Goal: Task Accomplishment & Management: Complete application form

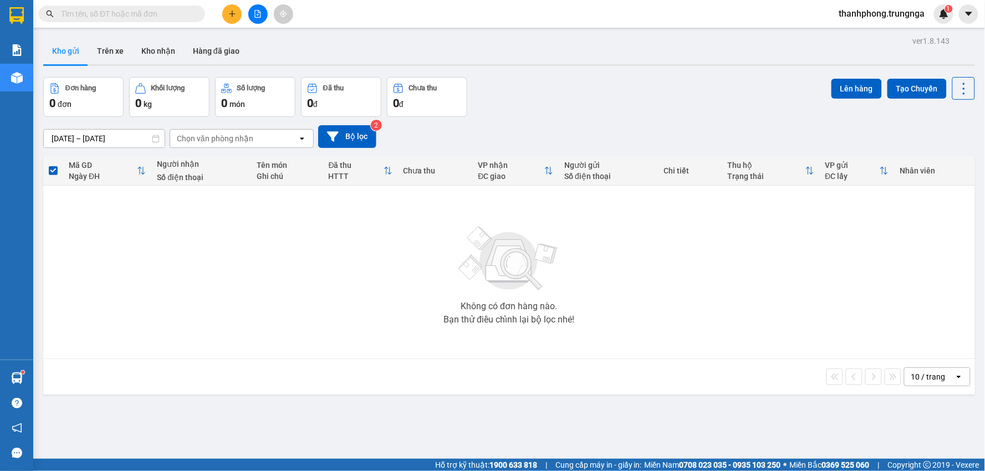
click at [236, 18] on button at bounding box center [231, 13] width 19 height 19
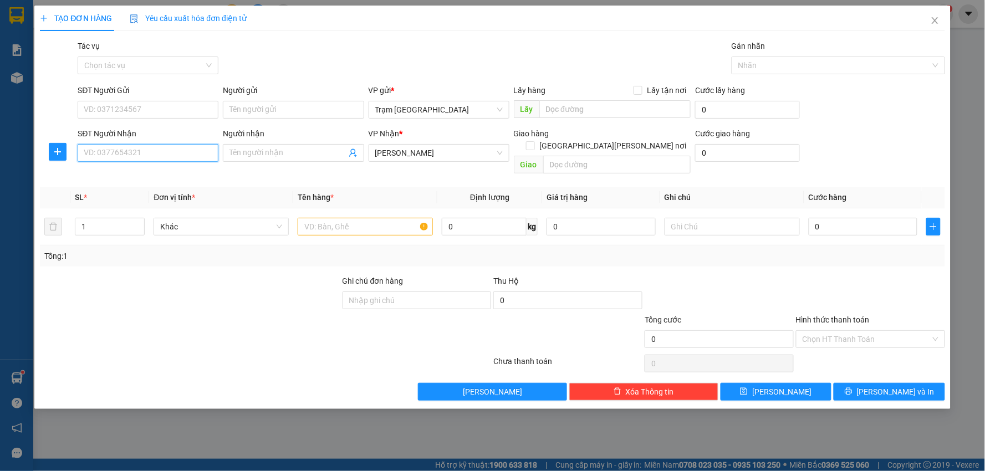
click at [184, 156] on input "SĐT Người Nhận" at bounding box center [148, 153] width 141 height 18
type input "0975288146"
click at [159, 177] on div "0975288146" at bounding box center [147, 175] width 127 height 12
type input "A TÀI"
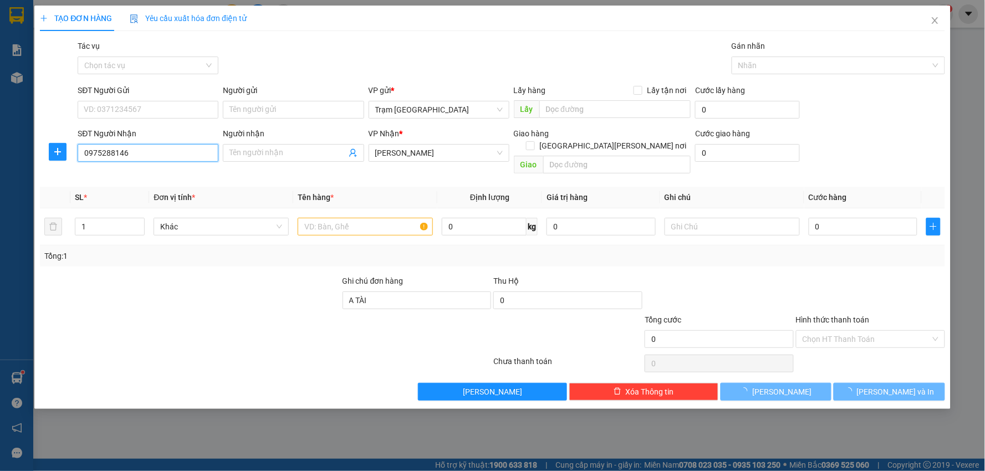
type input "70.000"
type input "0975288146"
click at [131, 105] on input "SĐT Người Gửi" at bounding box center [148, 110] width 141 height 18
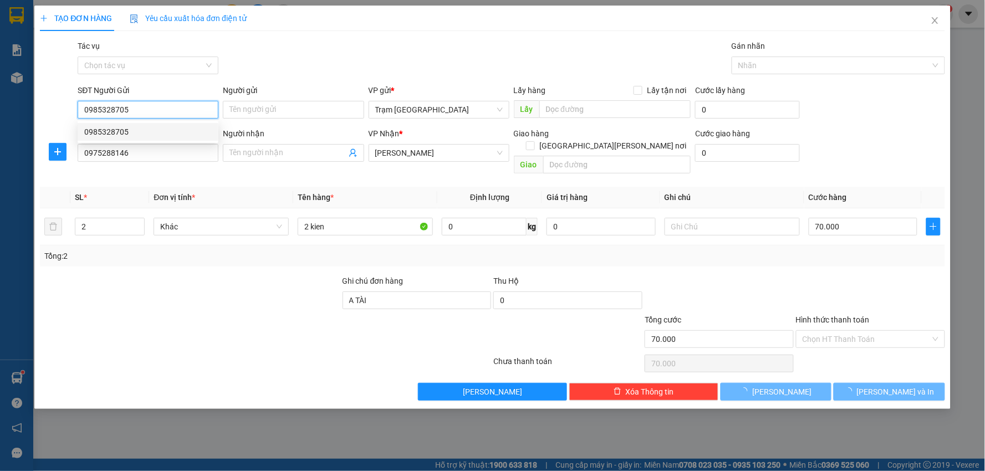
click at [134, 125] on div "0985328705" at bounding box center [148, 132] width 141 height 18
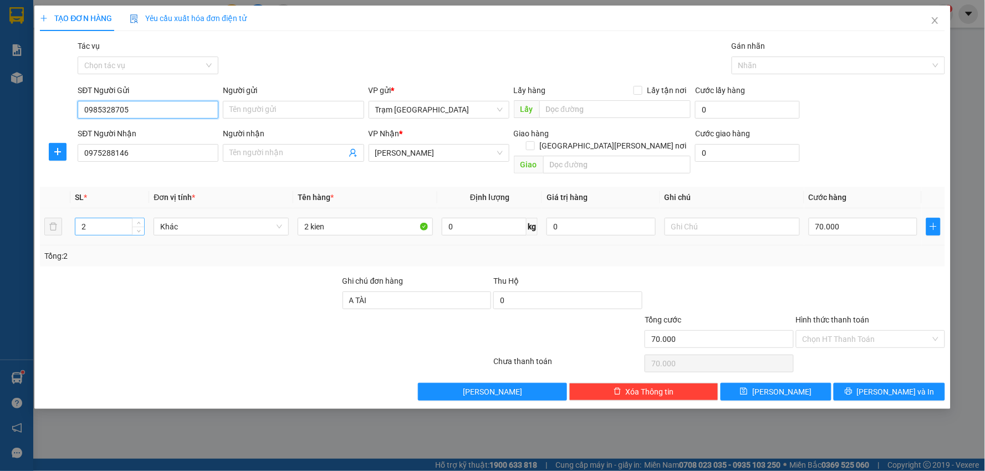
type input "0985328705"
click at [111, 218] on input "2" at bounding box center [109, 226] width 69 height 17
type input "1"
drag, startPoint x: 292, startPoint y: 222, endPoint x: 235, endPoint y: 228, distance: 57.5
click at [235, 228] on tr "1 Khác 2 kien 0 kg 0 70.000" at bounding box center [492, 226] width 905 height 37
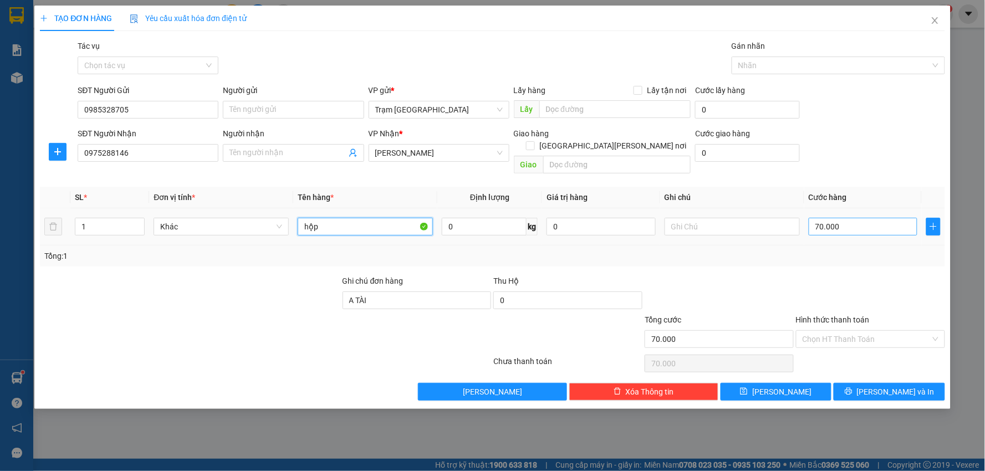
type input "hộp"
click at [848, 218] on input "70.000" at bounding box center [863, 227] width 109 height 18
type input "0"
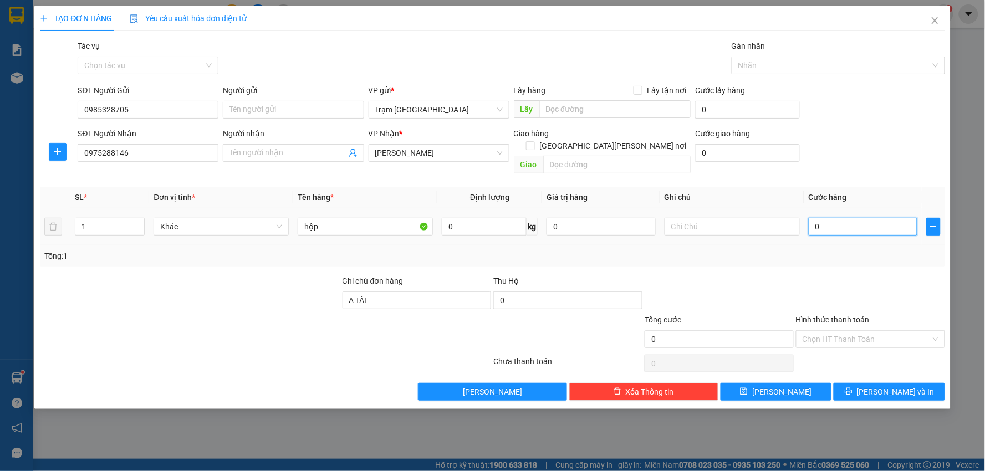
type input "3"
type input "003"
type input "30"
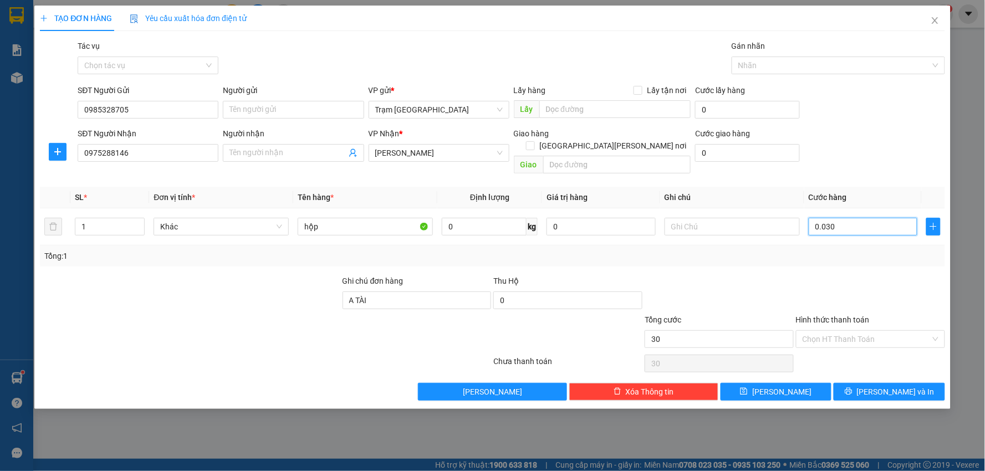
type input "0.030"
type input "30.000"
click at [879, 277] on div at bounding box center [870, 294] width 151 height 39
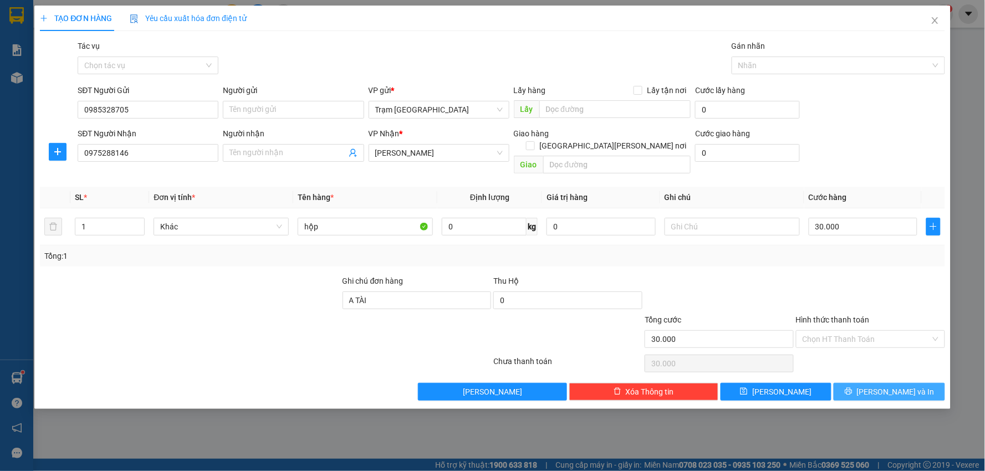
click at [899, 386] on span "Lưu và In" at bounding box center [896, 392] width 78 height 12
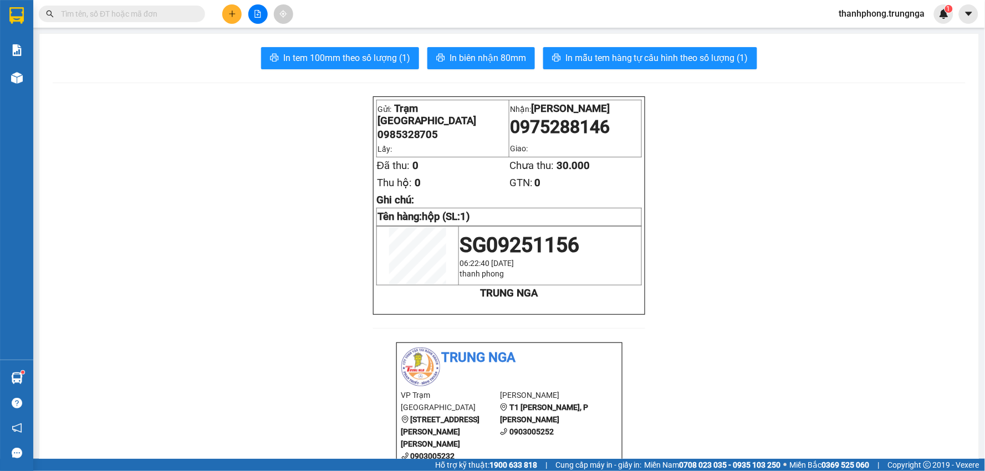
click at [233, 12] on icon "plus" at bounding box center [232, 14] width 8 height 8
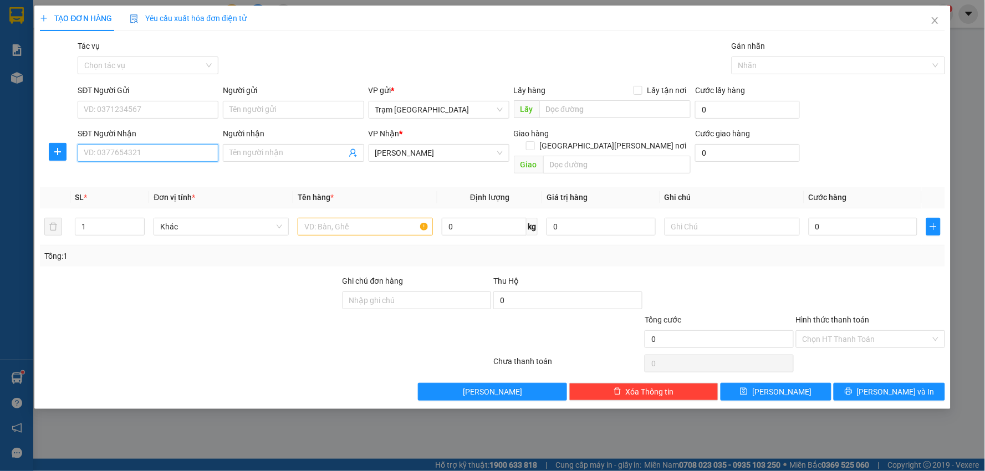
click at [173, 153] on input "SĐT Người Nhận" at bounding box center [148, 153] width 141 height 18
type input "0337655615"
click at [112, 161] on input "0337655615" at bounding box center [148, 153] width 141 height 18
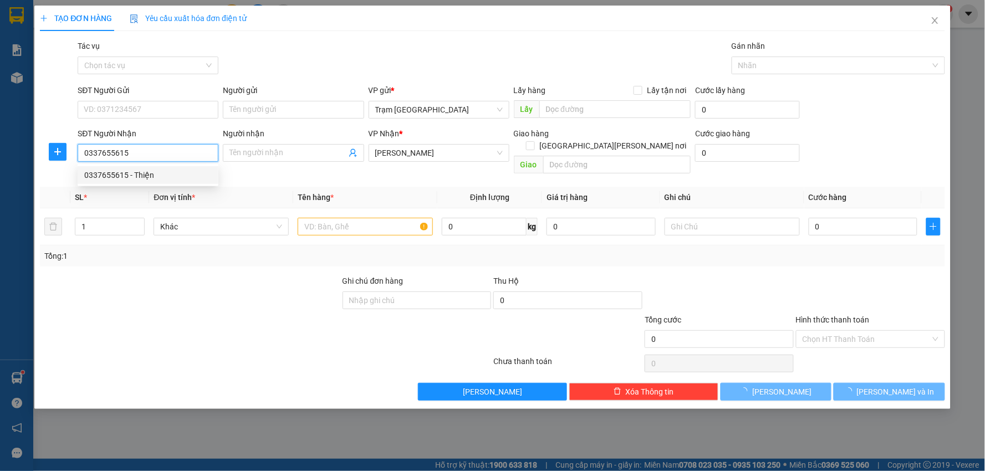
click at [114, 172] on div "0337655615 - Thiện" at bounding box center [147, 175] width 127 height 12
type input "Thiện"
type input "km28"
type input "70.000"
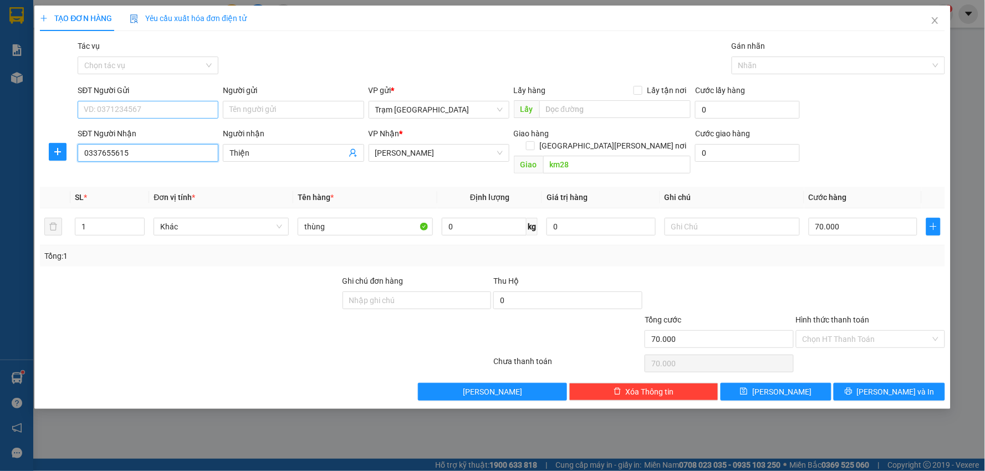
type input "0337655615"
click at [114, 106] on input "SĐT Người Gửi" at bounding box center [148, 110] width 141 height 18
type input "0985482469"
click at [113, 135] on div "0985482469" at bounding box center [147, 132] width 127 height 12
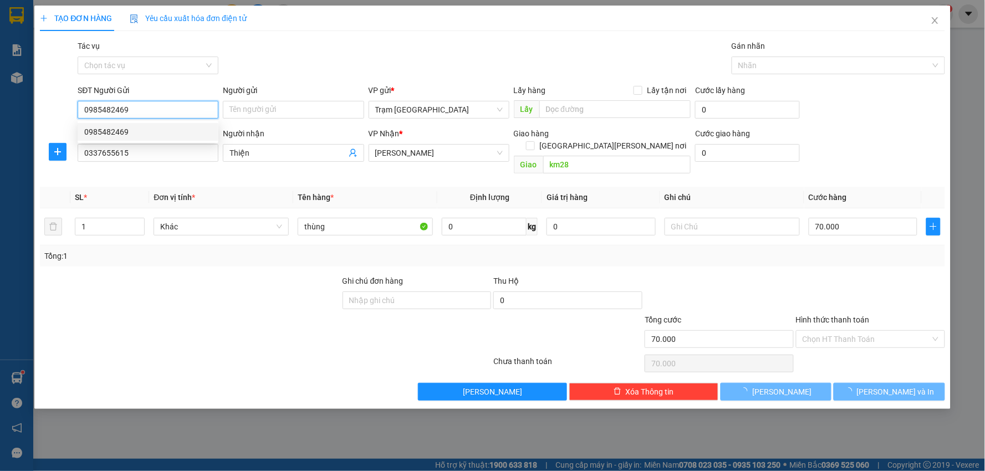
type input "40.000"
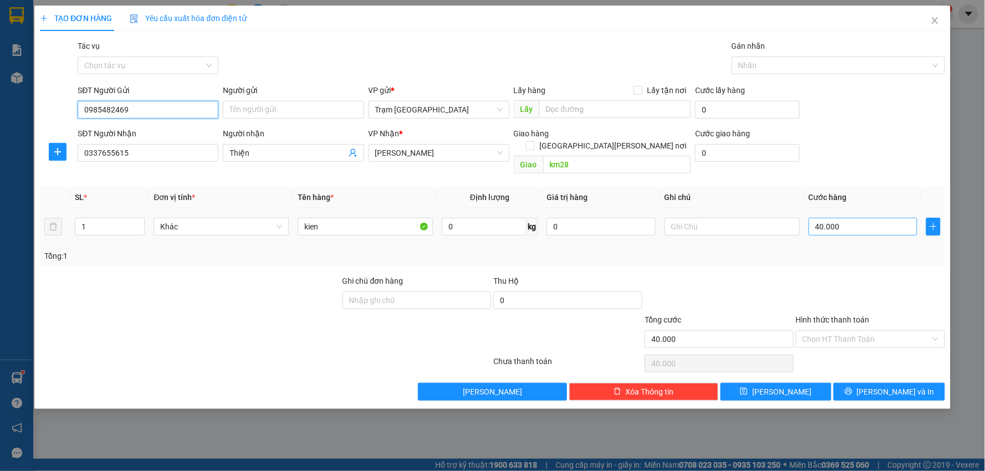
type input "0985482469"
type input "5"
type input "00.005"
type input "50"
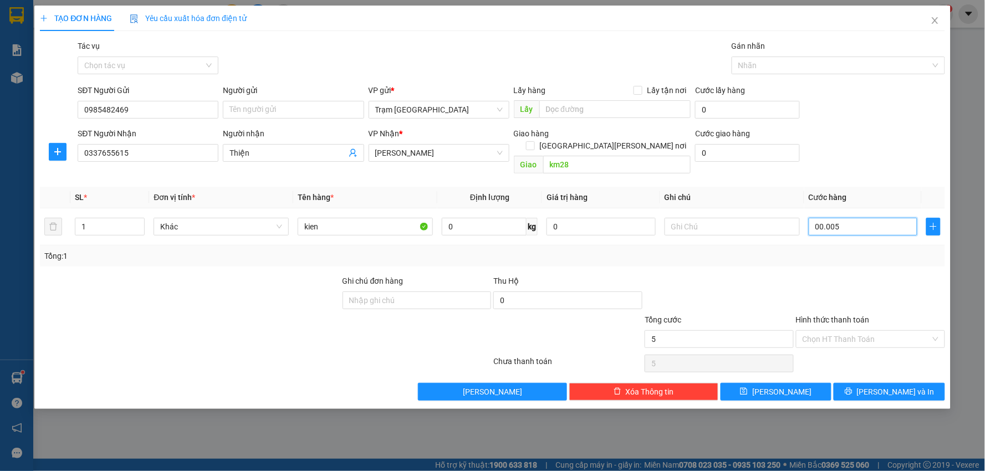
type input "50"
type input "0.000.050"
type input "50.000"
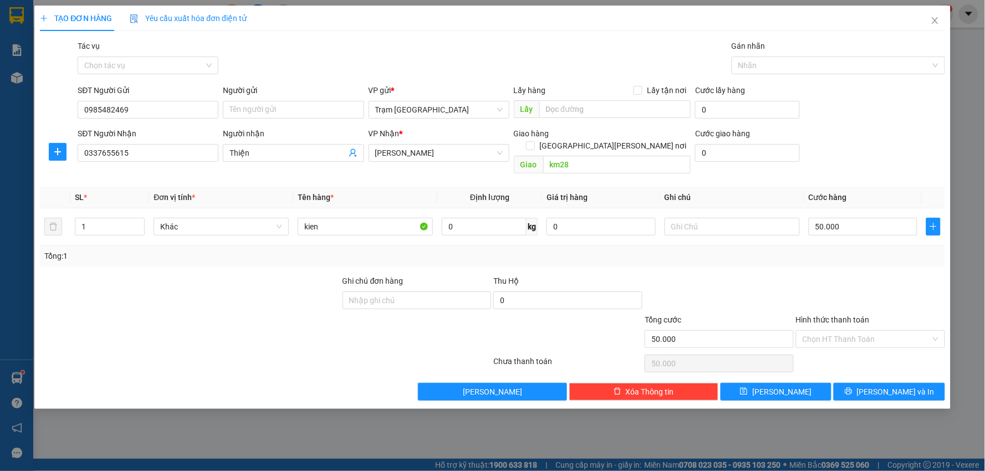
click at [802, 250] on div "Tổng: 1" at bounding box center [492, 256] width 896 height 12
click at [788, 386] on span "Lưu" at bounding box center [781, 392] width 59 height 12
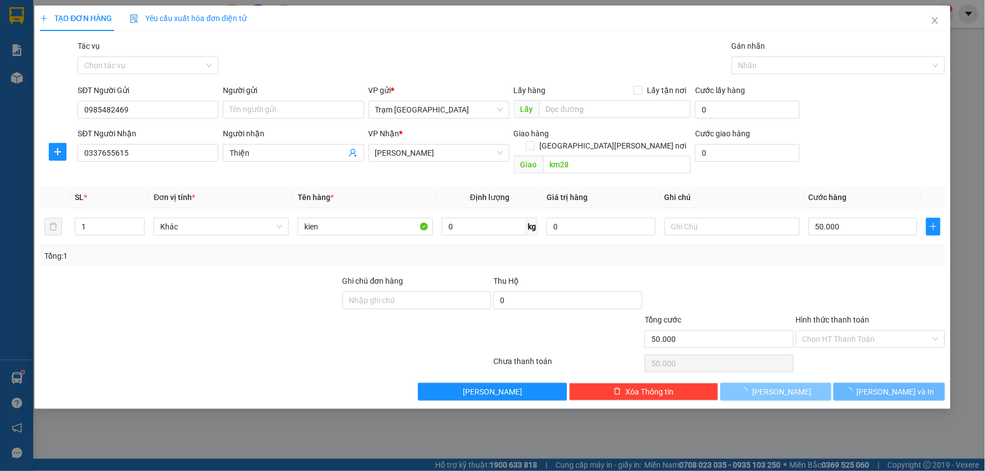
type input "0"
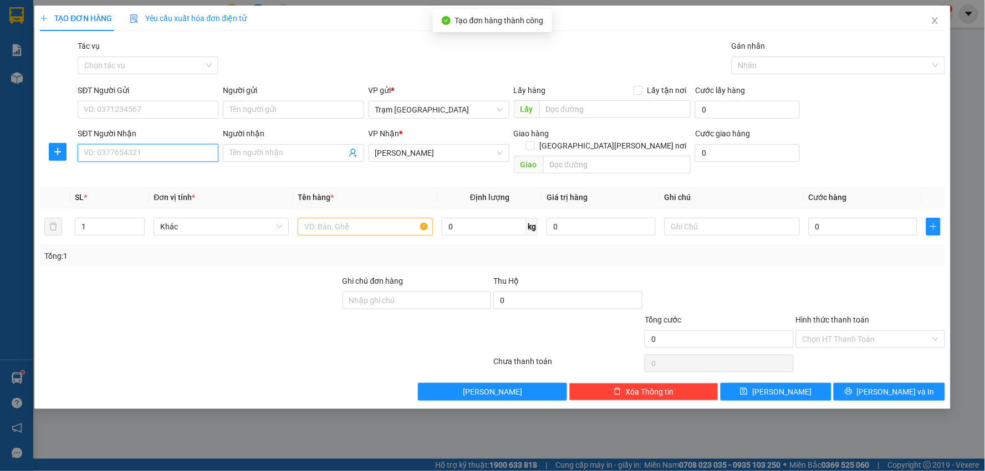
click at [112, 153] on input "SĐT Người Nhận" at bounding box center [148, 153] width 141 height 18
type input "0784609664"
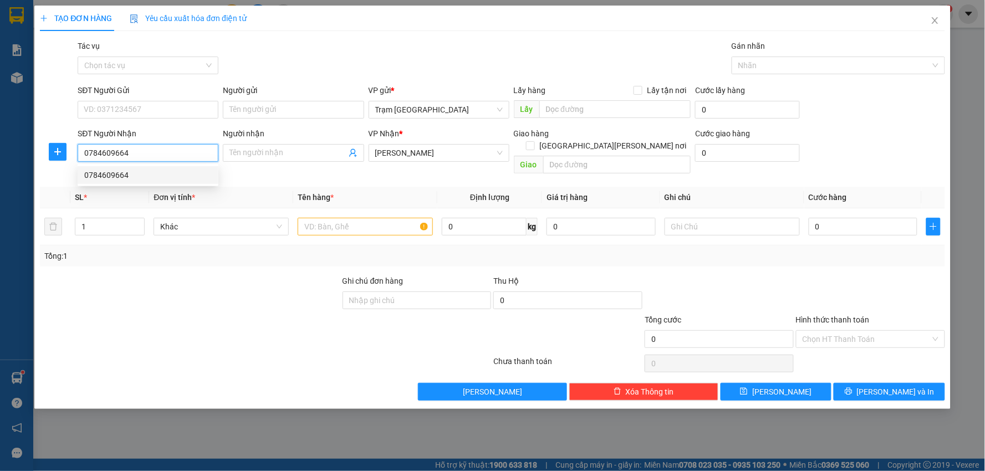
click at [106, 170] on div "0784609664" at bounding box center [147, 175] width 127 height 12
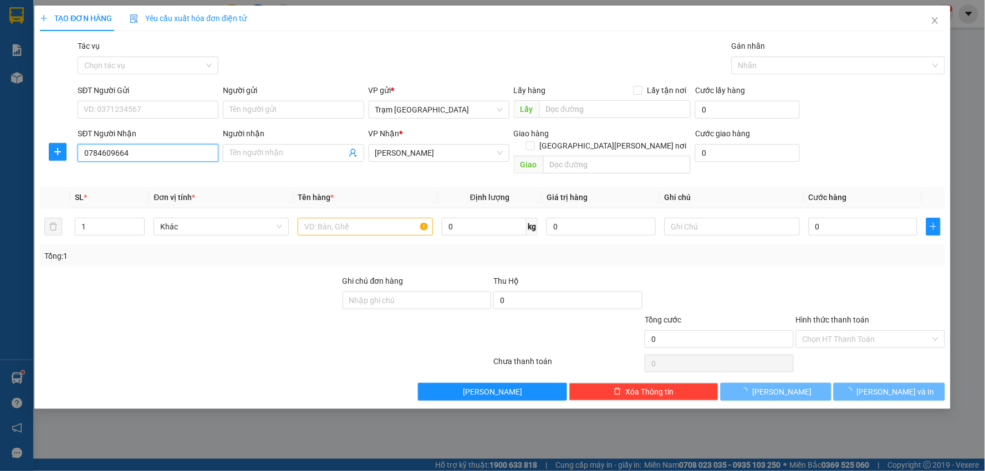
type input "60.000"
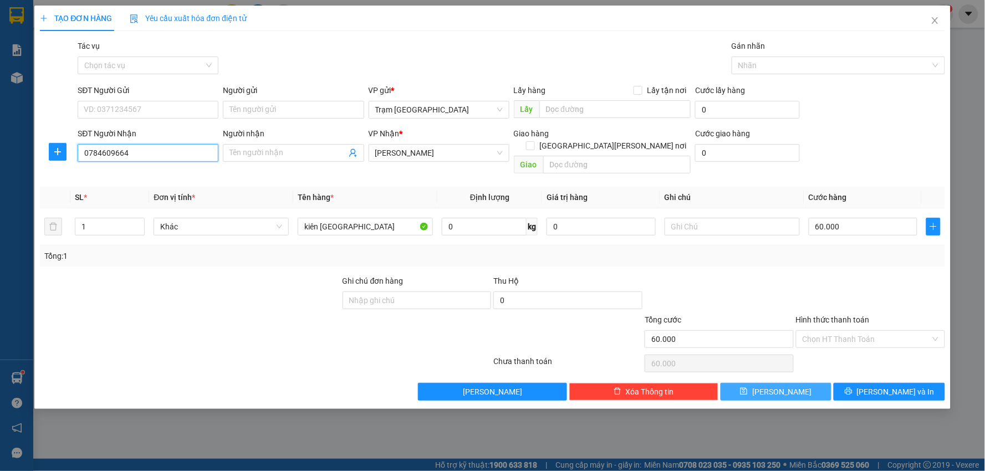
type input "0784609664"
click at [772, 383] on button "Lưu" at bounding box center [775, 392] width 111 height 18
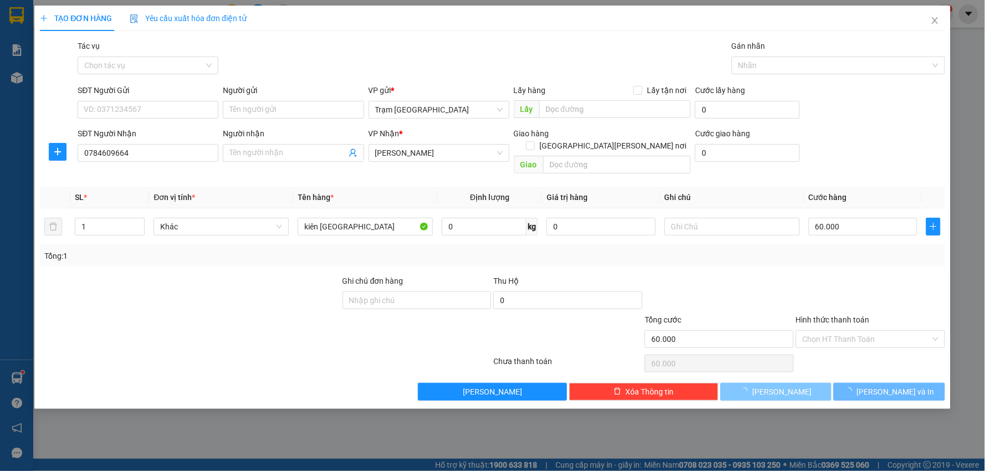
type input "0"
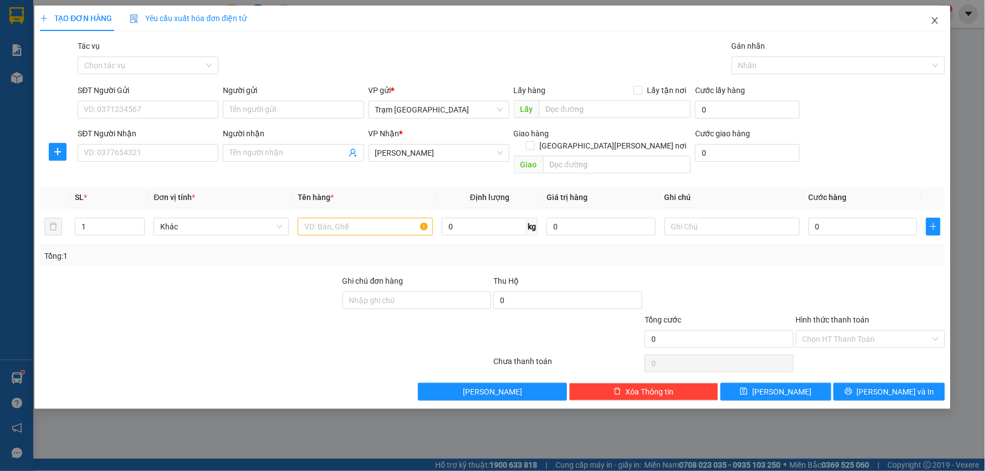
click at [938, 24] on icon "close" at bounding box center [934, 20] width 9 height 9
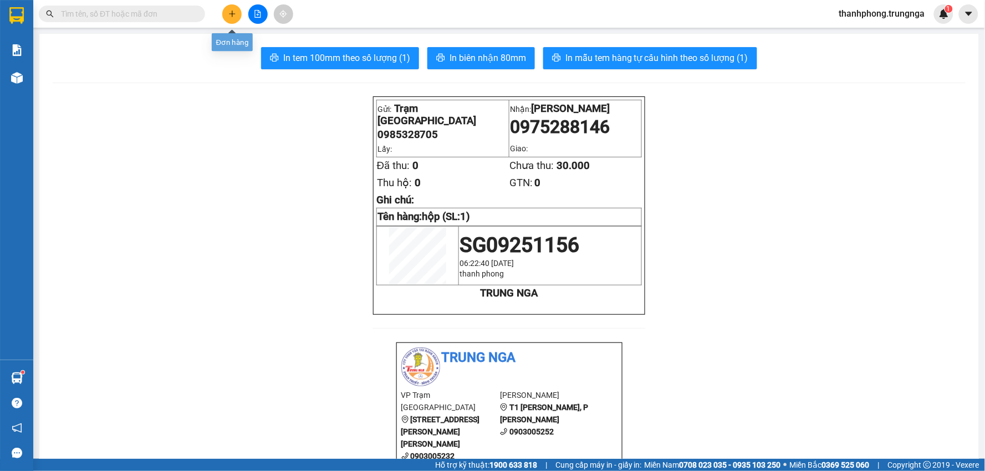
click at [229, 12] on icon "plus" at bounding box center [232, 14] width 8 height 8
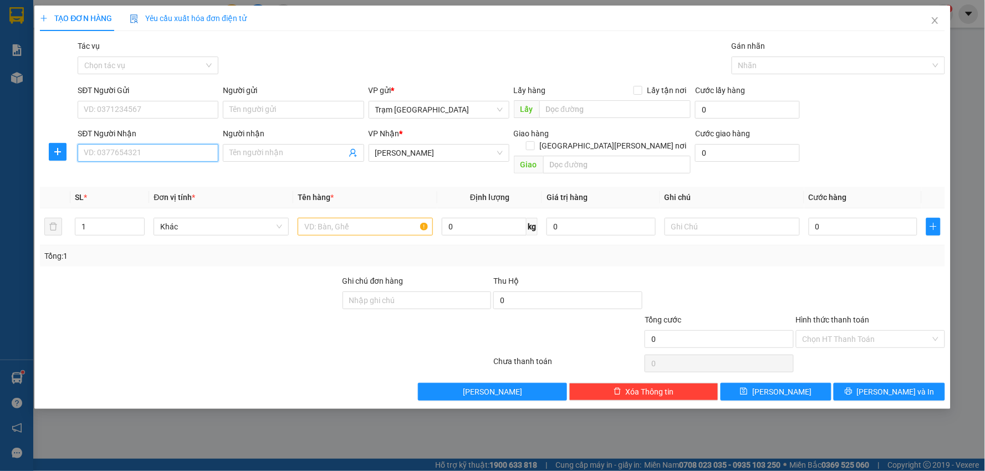
click at [156, 152] on input "SĐT Người Nhận" at bounding box center [148, 153] width 141 height 18
type input "0782522002"
click at [137, 176] on div "0782522002" at bounding box center [147, 175] width 127 height 12
type input "suối cát"
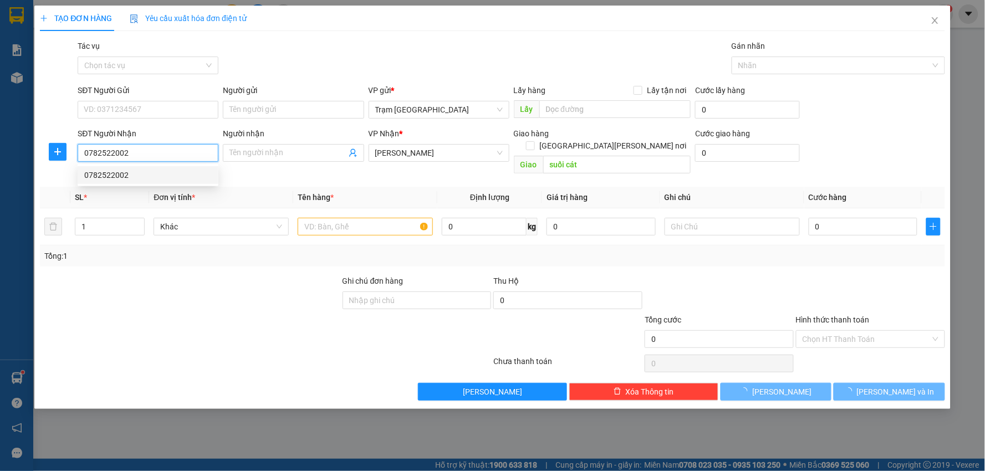
type input "200.000"
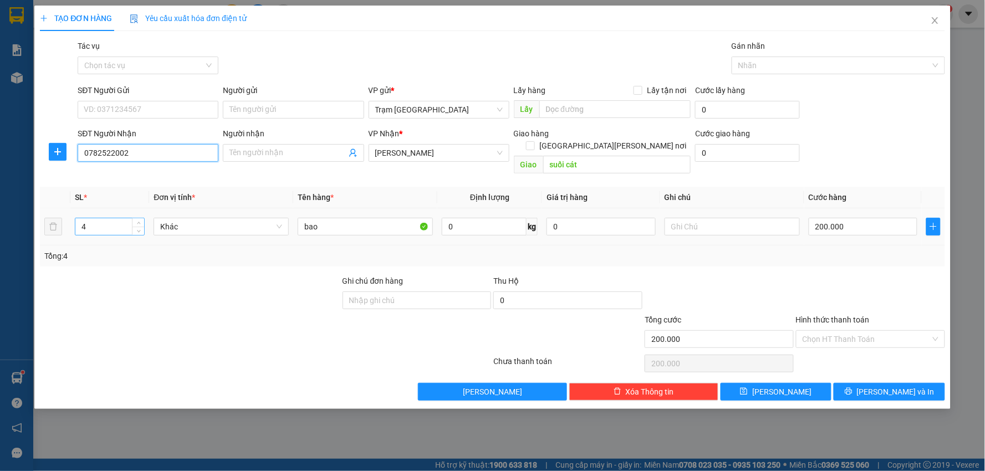
type input "0782522002"
click at [117, 218] on input "4" at bounding box center [109, 226] width 69 height 17
type input "2"
click at [877, 220] on input "200.000" at bounding box center [863, 227] width 109 height 18
type input "0"
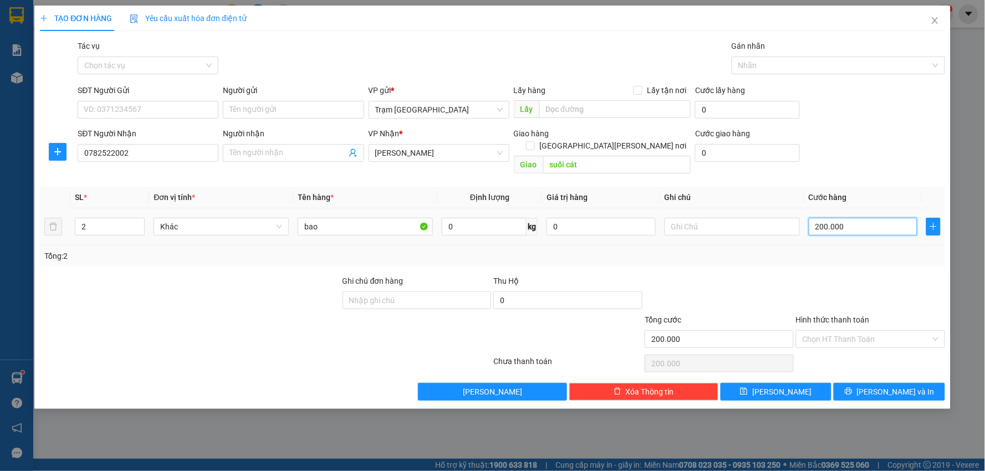
type input "0"
type input "1"
type input "001"
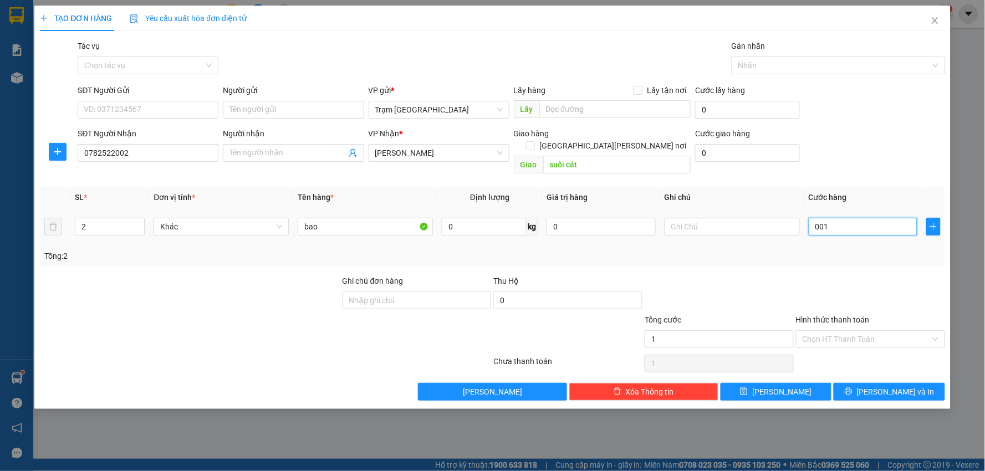
type input "10"
type input "0.010"
type input "100"
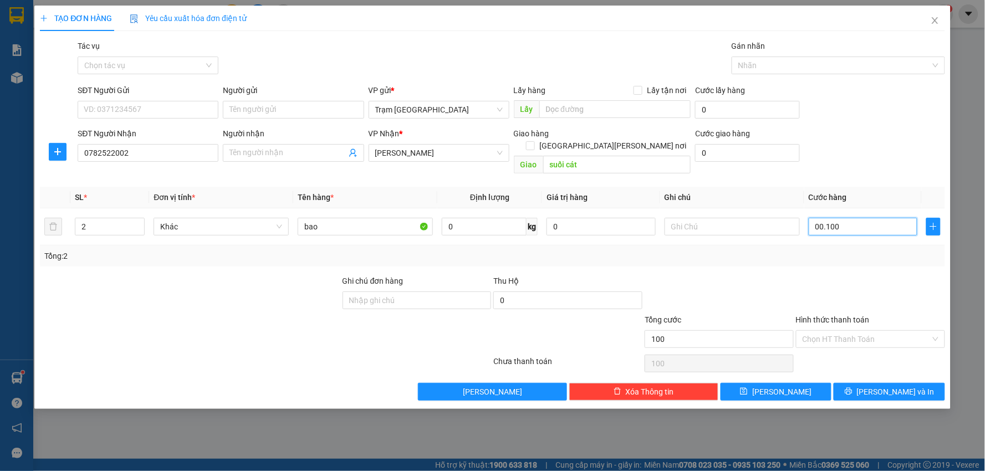
type input "00.100"
type input "100.000"
click at [878, 253] on div "Tổng: 2" at bounding box center [492, 255] width 905 height 21
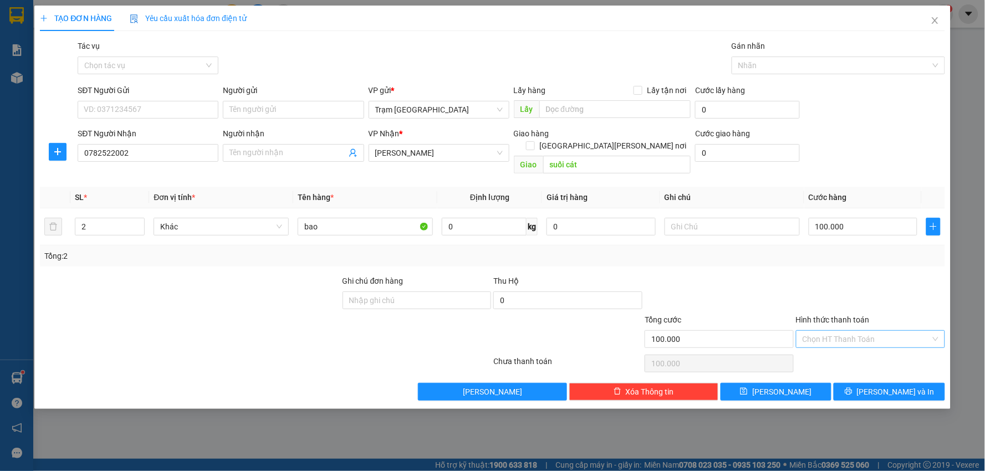
click at [841, 331] on input "Hình thức thanh toán" at bounding box center [866, 339] width 128 height 17
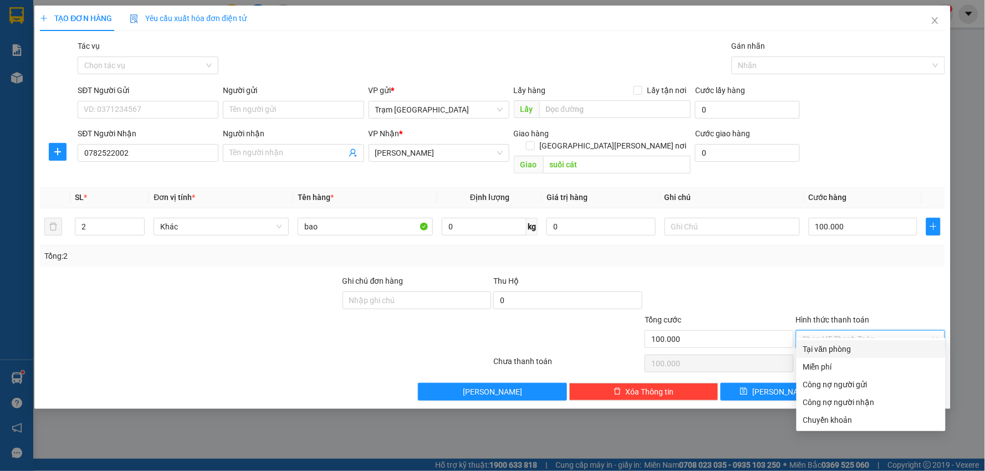
click at [843, 346] on div "Tại văn phòng" at bounding box center [871, 349] width 136 height 12
type input "0"
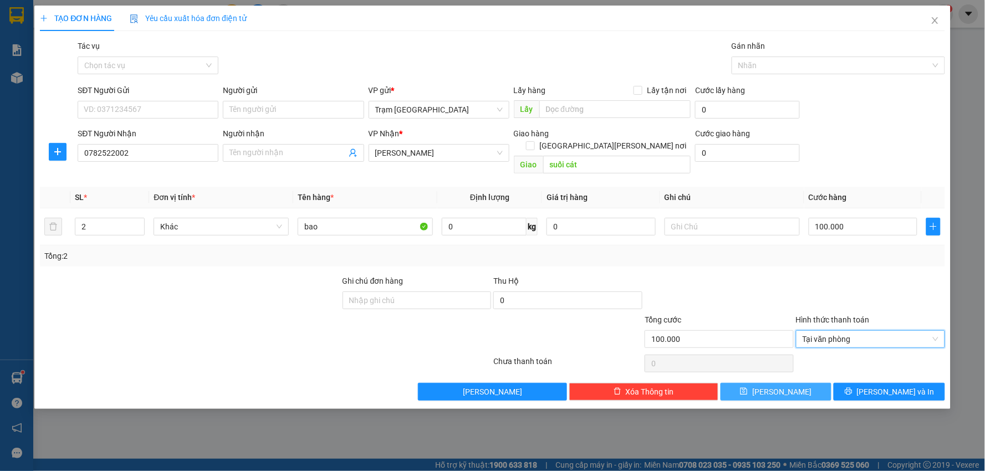
click at [812, 383] on button "Lưu" at bounding box center [775, 392] width 111 height 18
type input "0"
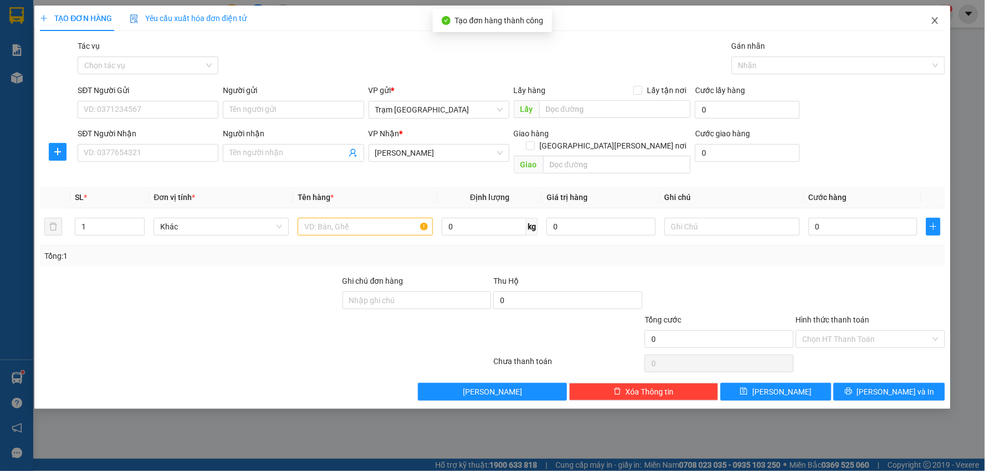
click at [935, 21] on icon "close" at bounding box center [934, 20] width 9 height 9
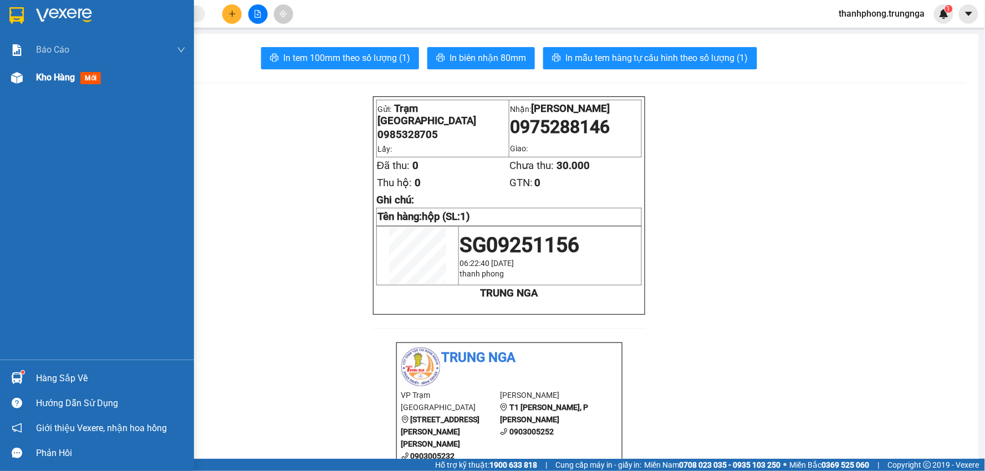
click at [56, 79] on span "Kho hàng" at bounding box center [55, 77] width 39 height 11
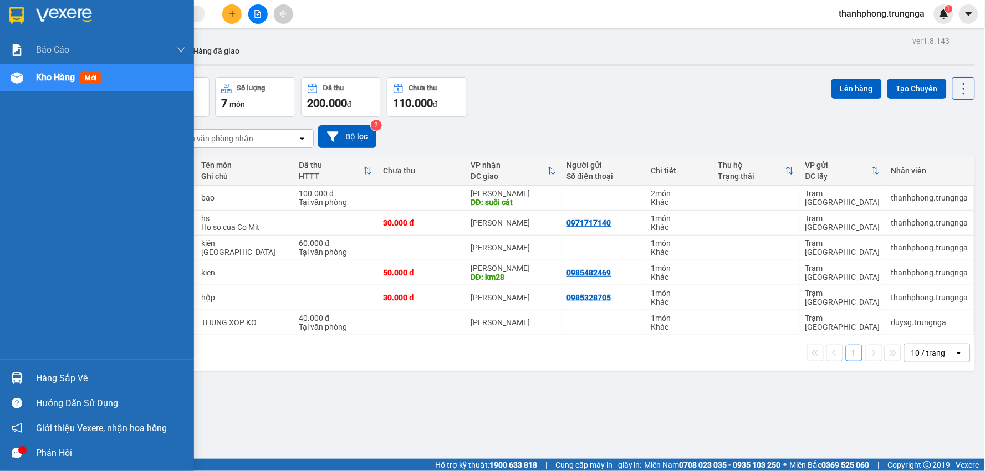
click at [47, 375] on div "Hàng sắp về" at bounding box center [111, 378] width 150 height 17
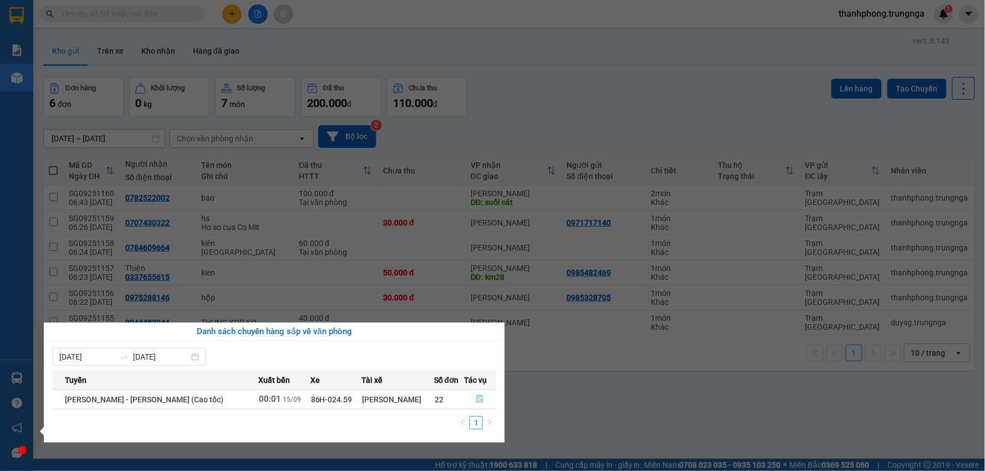
click at [474, 398] on button "button" at bounding box center [480, 400] width 31 height 18
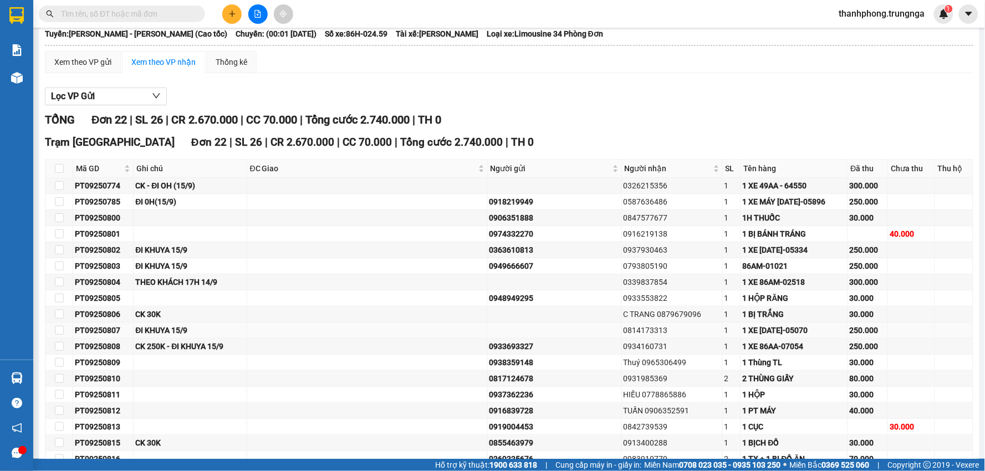
scroll to position [203, 0]
